Goal: Task Accomplishment & Management: Complete application form

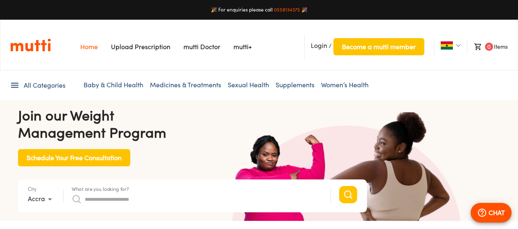
click at [456, 46] on img at bounding box center [457, 45] width 5 height 5
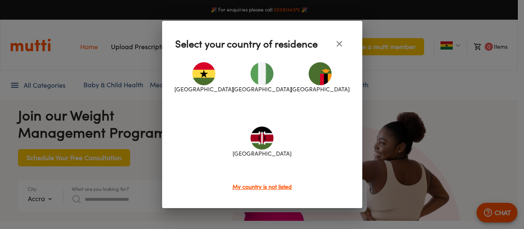
scroll to position [0, 426]
click at [456, 46] on div at bounding box center [262, 114] width 524 height 229
click at [479, 110] on div at bounding box center [262, 114] width 524 height 229
click at [419, 103] on div at bounding box center [262, 114] width 524 height 229
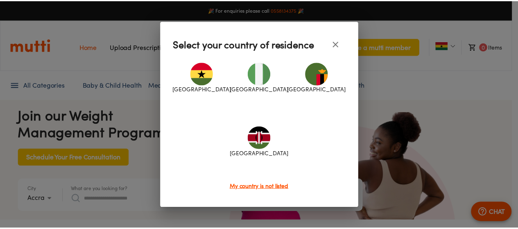
scroll to position [0, 638]
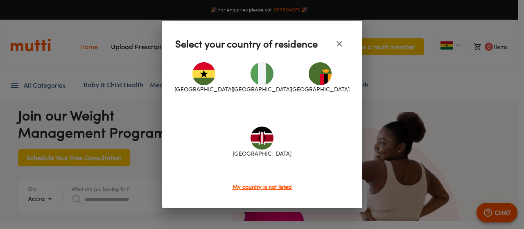
click at [339, 45] on icon "close" at bounding box center [339, 44] width 10 height 10
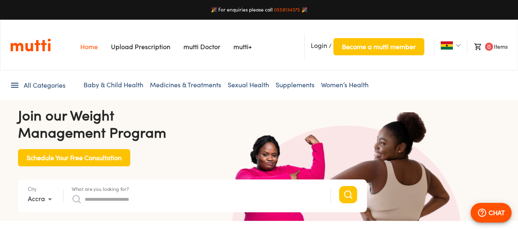
click at [215, 102] on section "Join our Weight Management Program Schedule Your Free Consultation City Accra *…" at bounding box center [259, 160] width 518 height 121
click at [456, 45] on img at bounding box center [457, 45] width 5 height 5
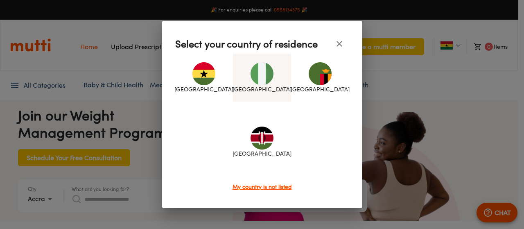
click at [268, 77] on img at bounding box center [261, 73] width 23 height 23
type input "*"
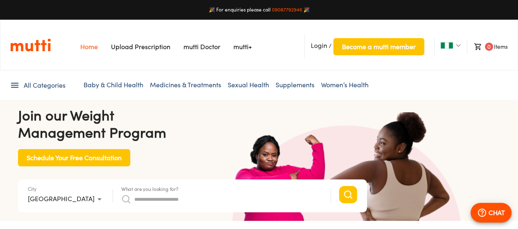
click at [263, 108] on h4 "Join our Weight Management Program" at bounding box center [192, 123] width 349 height 34
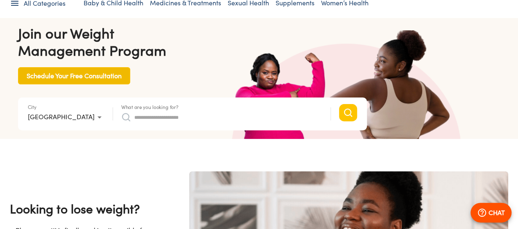
scroll to position [0, 1028]
click at [69, 73] on span "Schedule Your Free Consultation" at bounding box center [74, 75] width 95 height 11
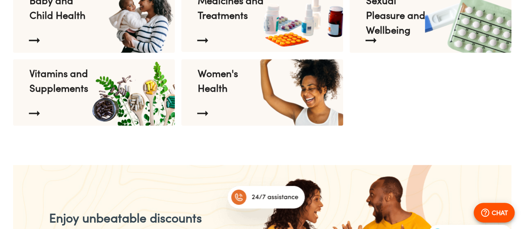
scroll to position [1173, 0]
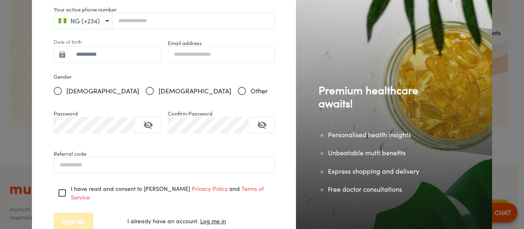
scroll to position [0, 426]
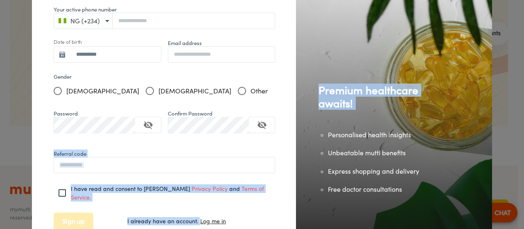
drag, startPoint x: 289, startPoint y: 110, endPoint x: 296, endPoint y: 142, distance: 33.1
click at [296, 142] on div "**********" at bounding box center [262, 77] width 460 height 302
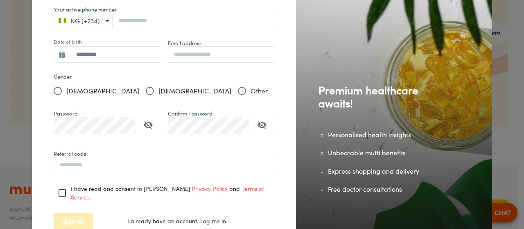
click at [297, 182] on div "Premium healthcare awaits! Personalised health insights Unbeatable mutti benefi…" at bounding box center [394, 101] width 196 height 254
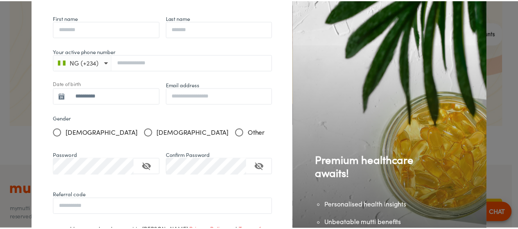
scroll to position [0, 0]
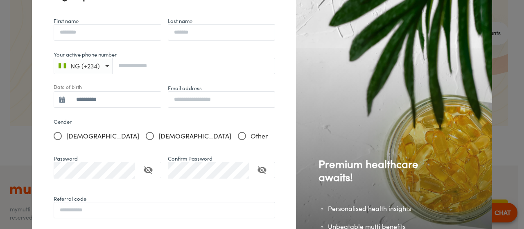
click at [517, 54] on div at bounding box center [262, 114] width 524 height 229
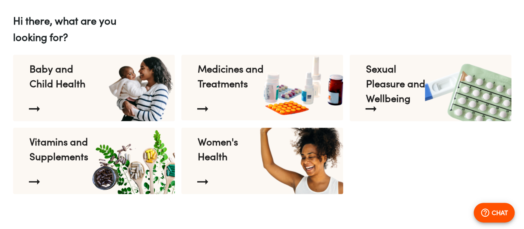
scroll to position [1087, 0]
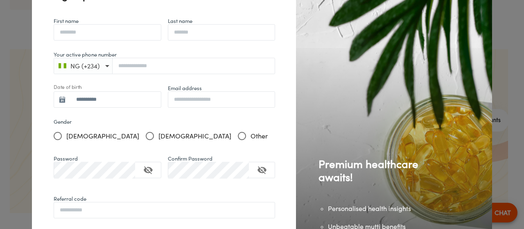
scroll to position [0, 213]
click at [87, 34] on input "First name" at bounding box center [107, 32] width 107 height 17
type input "*********"
type input "*******"
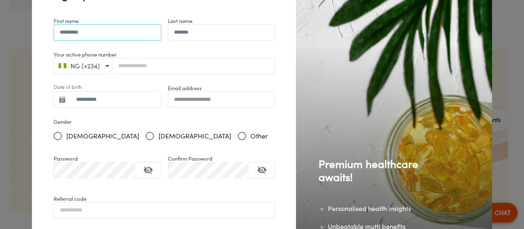
type input "**********"
click at [132, 62] on div "NG (+234)" at bounding box center [164, 66] width 221 height 16
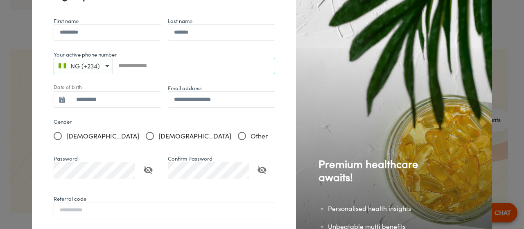
scroll to position [0, 426]
